Goal: Navigation & Orientation: Find specific page/section

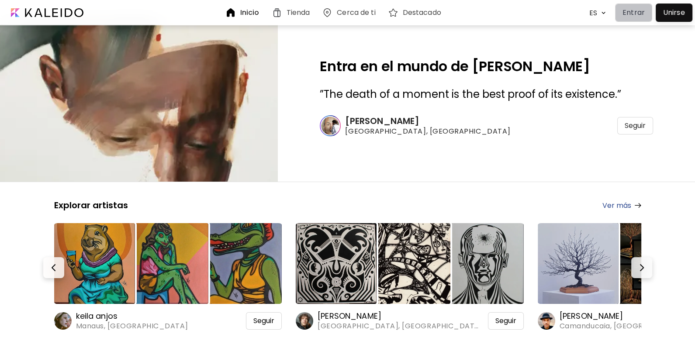
click at [628, 5] on button "Entrar" at bounding box center [633, 12] width 37 height 18
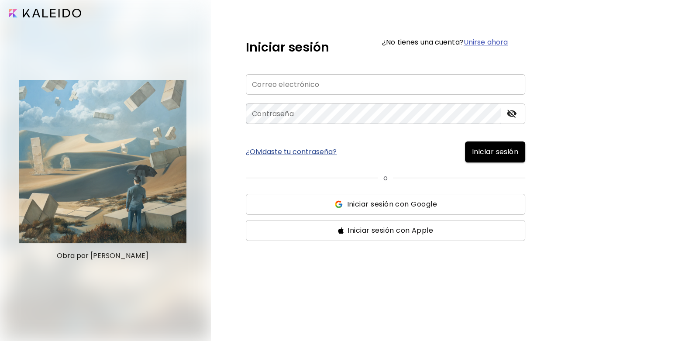
type input "**********"
click at [380, 201] on span "Iniciar sesión con Google" at bounding box center [392, 204] width 90 height 10
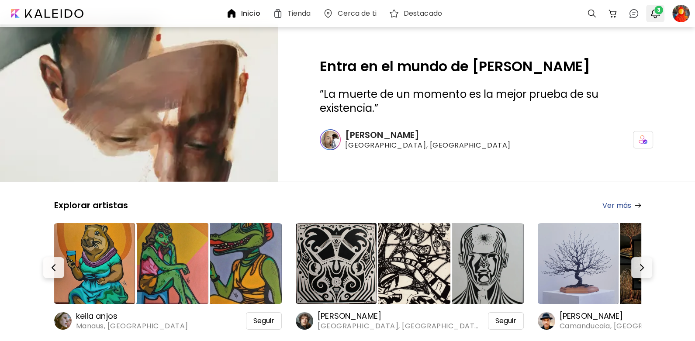
click at [657, 14] on img "button" at bounding box center [655, 13] width 10 height 10
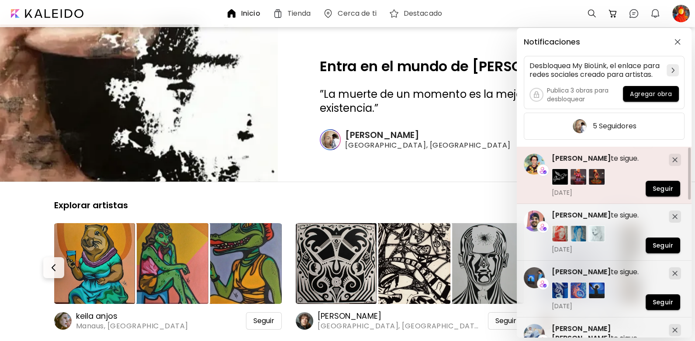
click at [585, 159] on span "[PERSON_NAME]" at bounding box center [581, 158] width 59 height 10
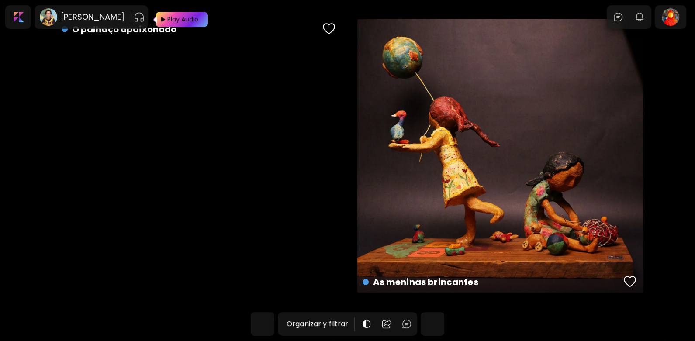
scroll to position [3201, 0]
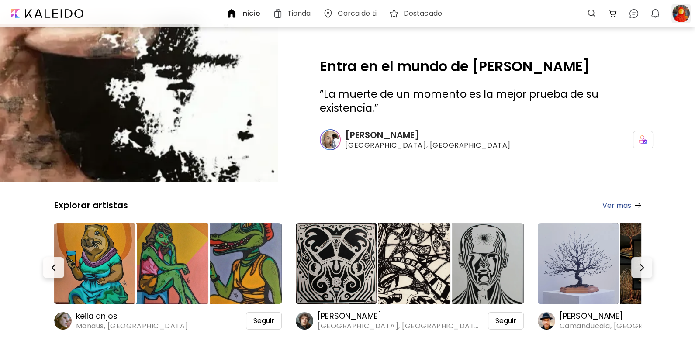
click at [684, 14] on div at bounding box center [680, 13] width 19 height 19
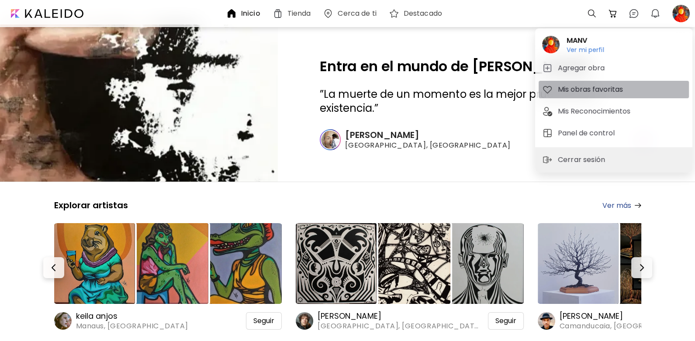
click at [599, 94] on h5 "Mis obras favoritas" at bounding box center [592, 89] width 68 height 10
